Goal: Task Accomplishment & Management: Manage account settings

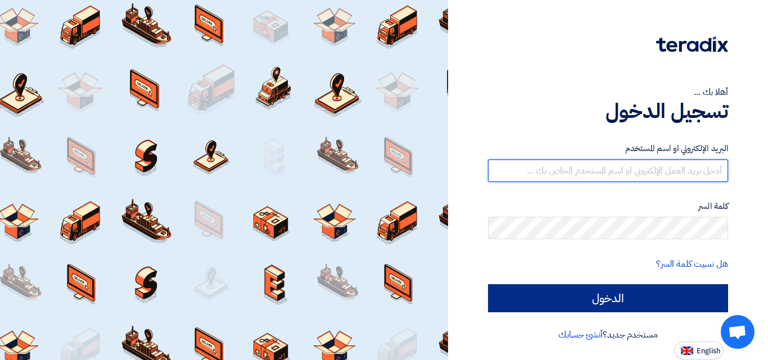
type input "[EMAIL_ADDRESS][DOMAIN_NAME]"
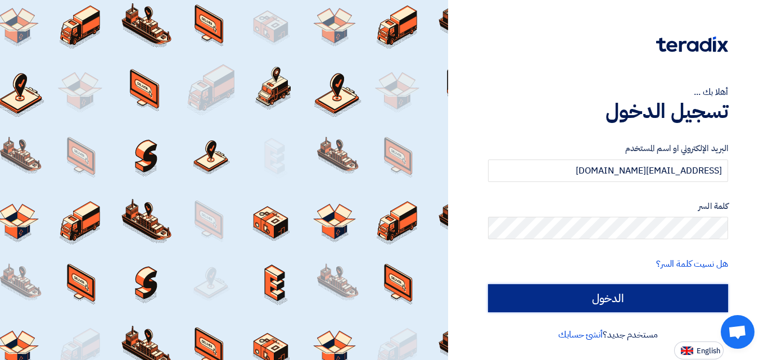
click at [566, 300] on input "الدخول" at bounding box center [608, 298] width 240 height 28
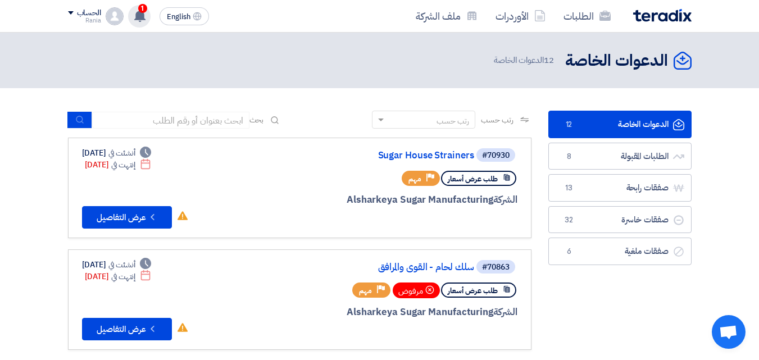
click at [134, 16] on icon at bounding box center [140, 16] width 12 height 12
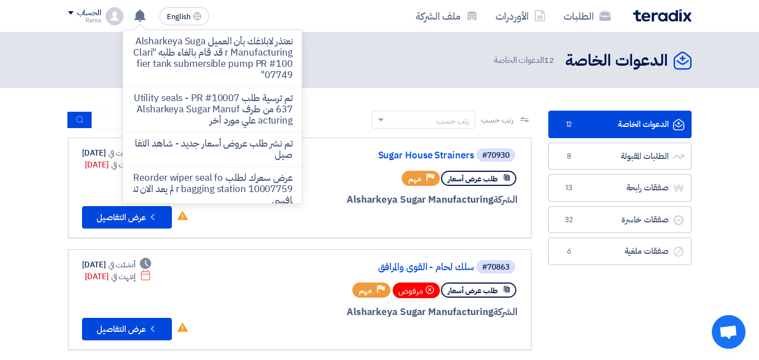
click at [432, 36] on header "الدعوات الخاصة الدعوات الخاصة 12 الدعوات الخاصة" at bounding box center [379, 61] width 759 height 56
